Goal: Transaction & Acquisition: Purchase product/service

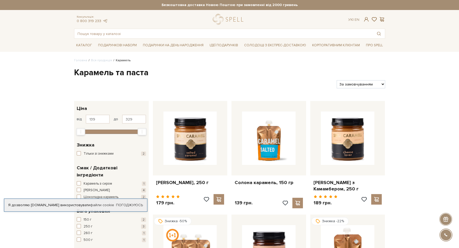
click at [212, 77] on div "Фільтри За замовчуванням За Ціною (зростання) За Ціною (зменшення) Новинки За п…" at bounding box center [229, 82] width 315 height 12
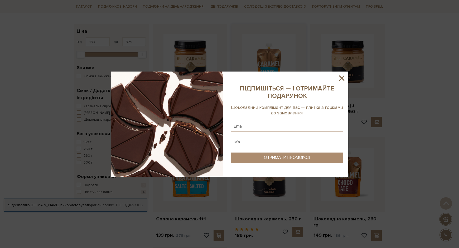
scroll to position [79, 0]
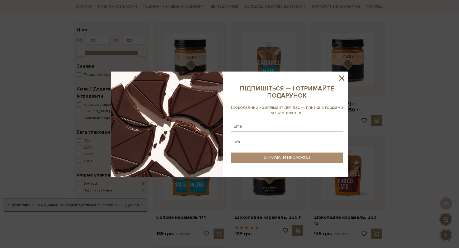
click at [342, 81] on icon at bounding box center [341, 78] width 9 height 9
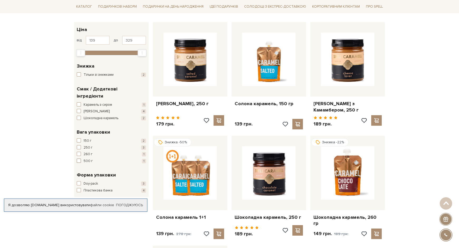
click at [81, 159] on button "500 г 1" at bounding box center [111, 161] width 69 height 5
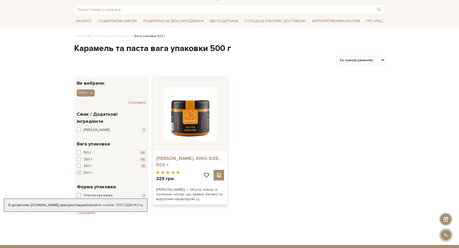
scroll to position [26, 0]
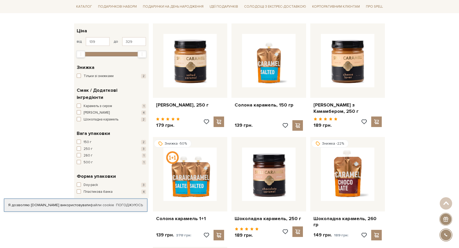
scroll to position [79, 0]
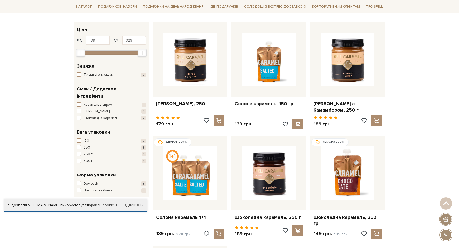
click at [86, 145] on span "250 г" at bounding box center [88, 147] width 9 height 5
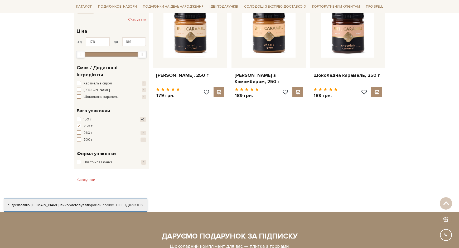
scroll to position [105, 0]
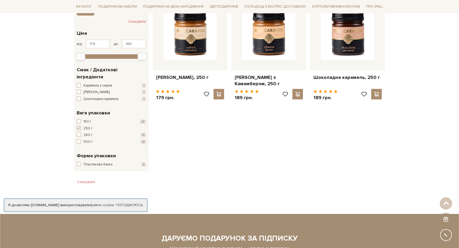
click at [79, 126] on span "button" at bounding box center [79, 128] width 4 height 4
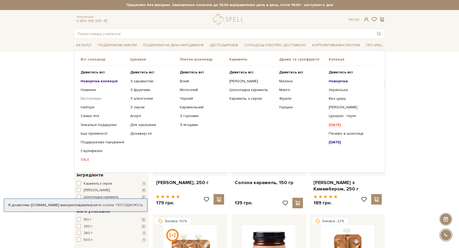
click at [93, 97] on link "Бестселери" at bounding box center [104, 98] width 46 height 5
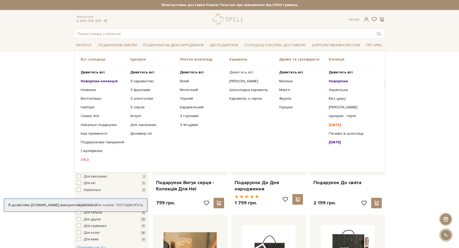
click at [240, 71] on b "Дивитись всі" at bounding box center [241, 72] width 24 height 4
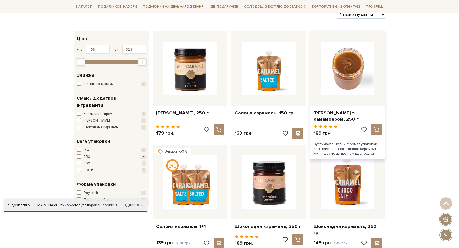
scroll to position [68, 0]
